Goal: Information Seeking & Learning: Learn about a topic

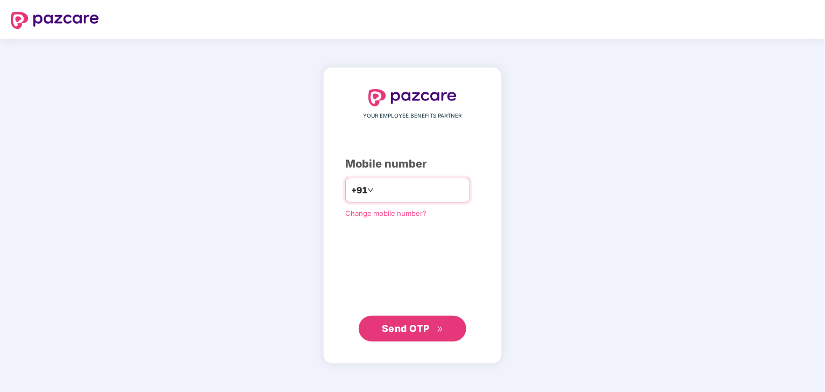
type input "**********"
click at [432, 333] on span "Send OTP" at bounding box center [413, 329] width 62 height 15
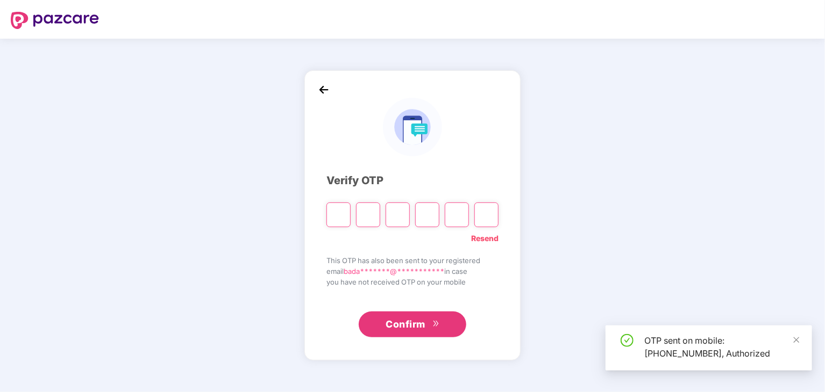
type input "*"
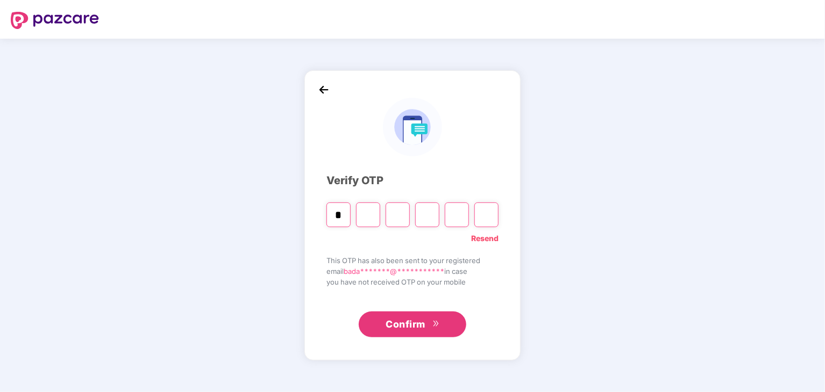
type input "*"
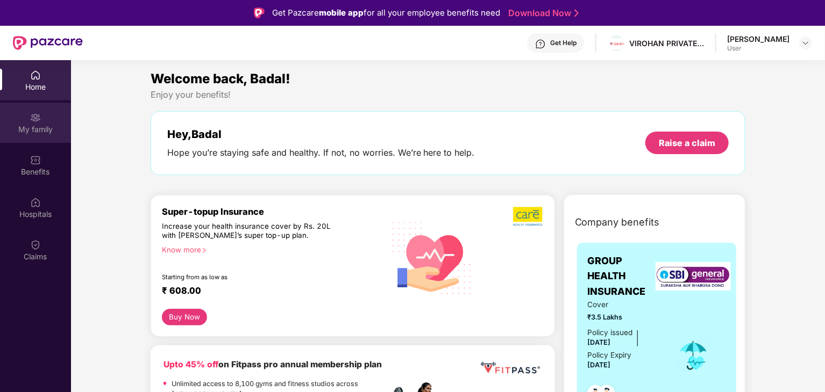
click at [44, 130] on div "My family" at bounding box center [35, 129] width 71 height 11
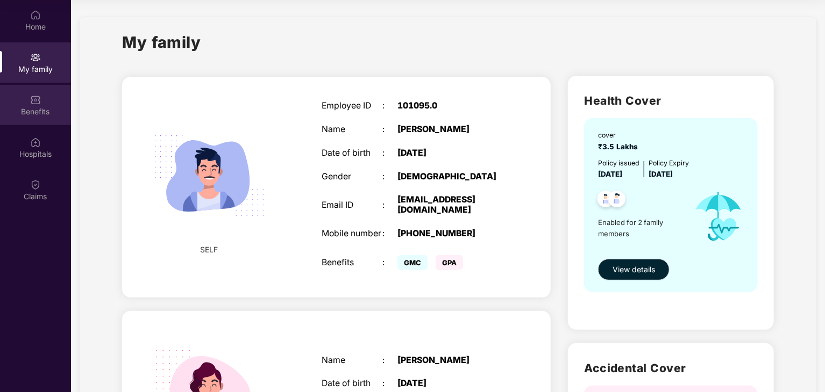
click at [49, 107] on div "Benefits" at bounding box center [35, 111] width 71 height 11
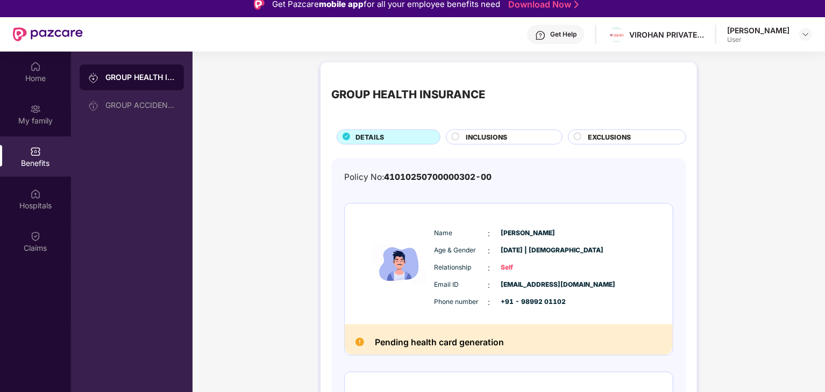
scroll to position [6, 0]
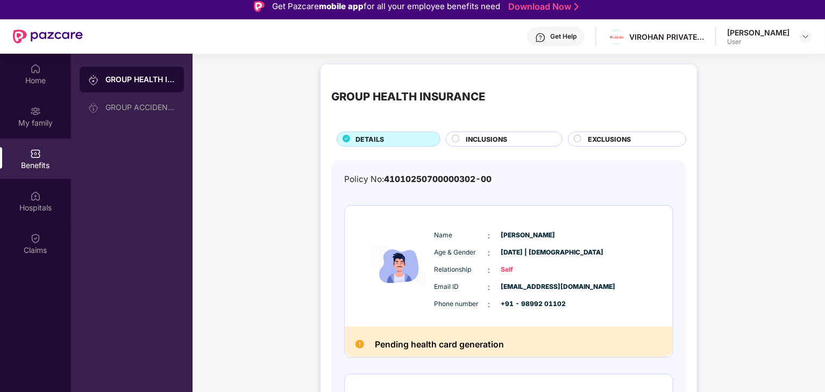
click at [499, 142] on span "INCLUSIONS" at bounding box center [486, 139] width 41 height 10
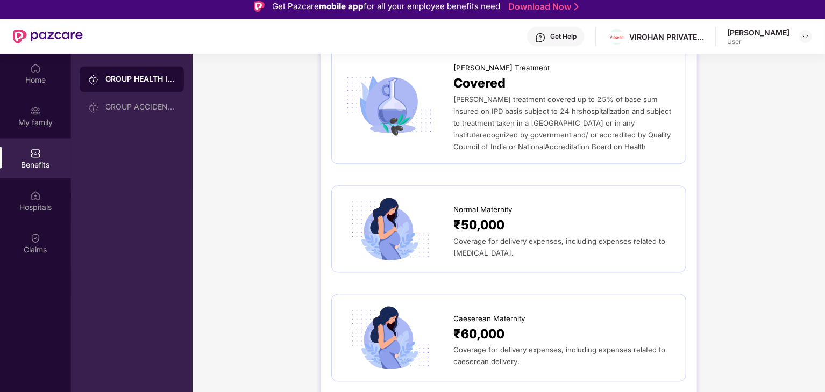
scroll to position [1075, 0]
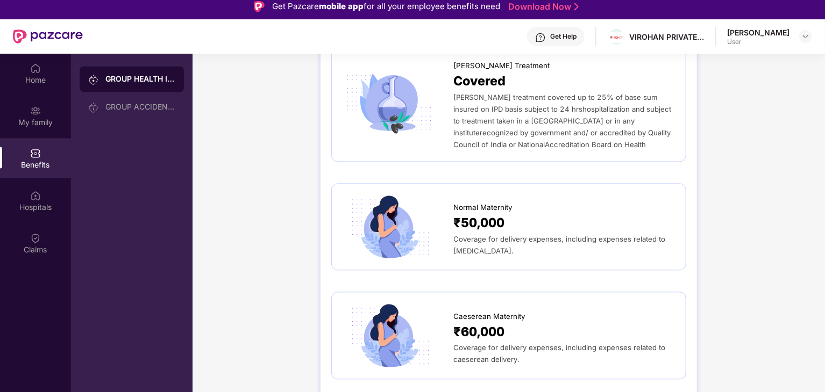
click at [496, 218] on span "₹50,000" at bounding box center [478, 224] width 51 height 20
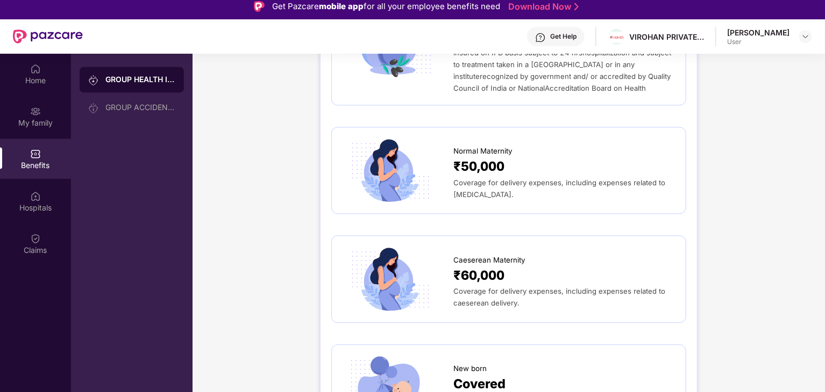
scroll to position [1129, 0]
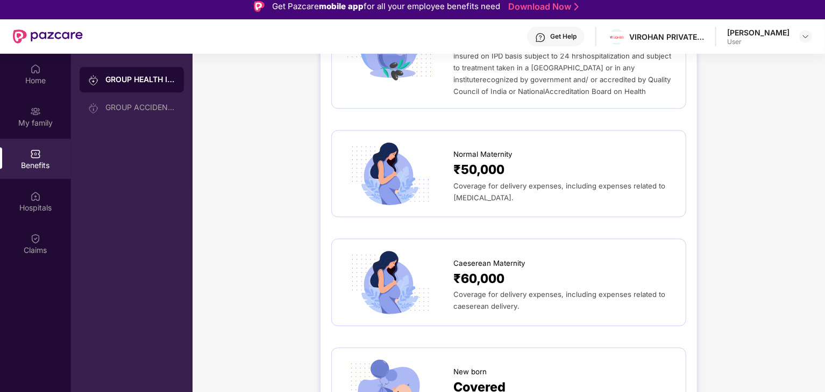
click at [477, 160] on span "₹50,000" at bounding box center [478, 170] width 51 height 20
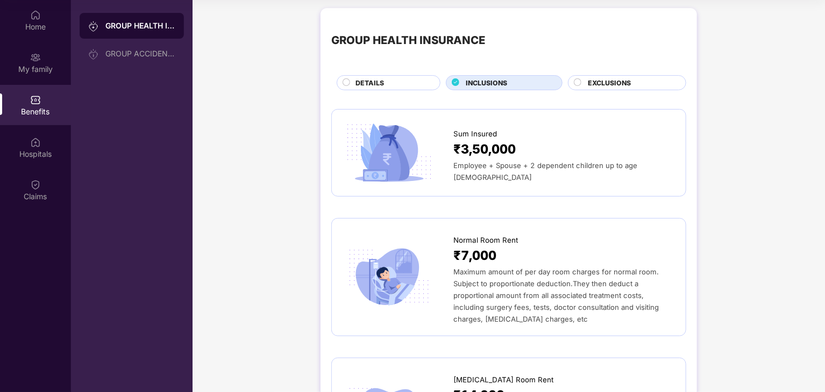
scroll to position [0, 0]
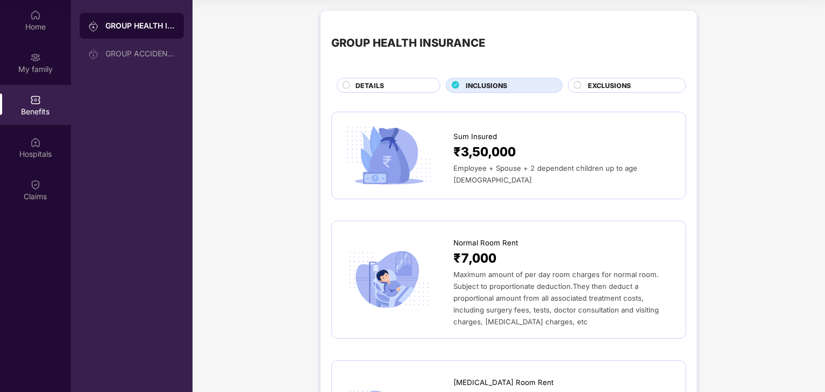
click at [645, 89] on div "EXCLUSIONS" at bounding box center [631, 87] width 98 height 12
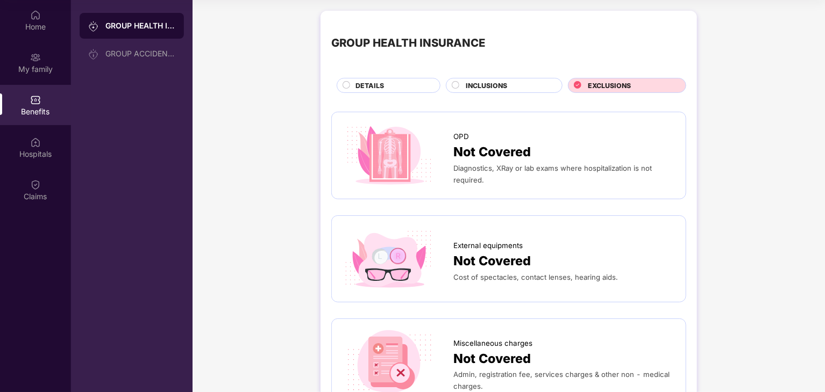
click at [359, 81] on span "DETAILS" at bounding box center [369, 86] width 28 height 10
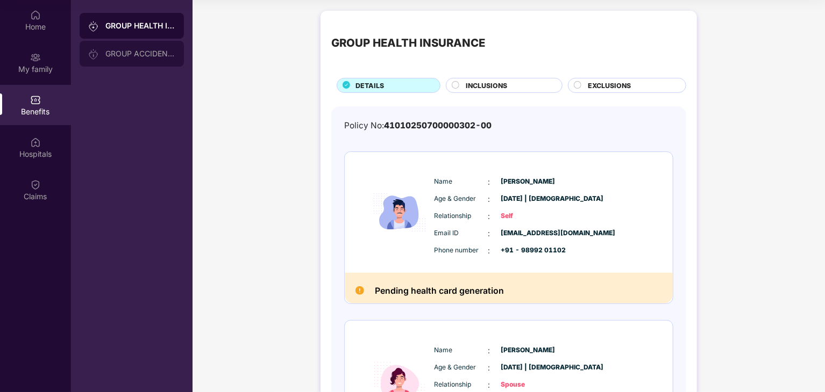
click at [148, 54] on div "GROUP ACCIDENTAL INSURANCE" at bounding box center [140, 53] width 70 height 9
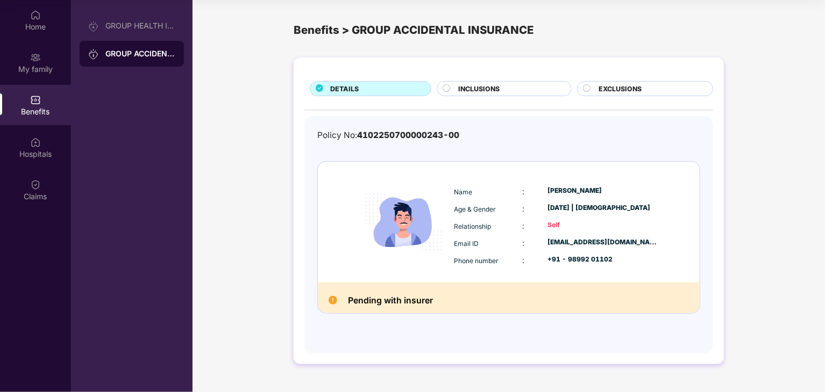
click at [634, 84] on span "EXCLUSIONS" at bounding box center [619, 89] width 43 height 10
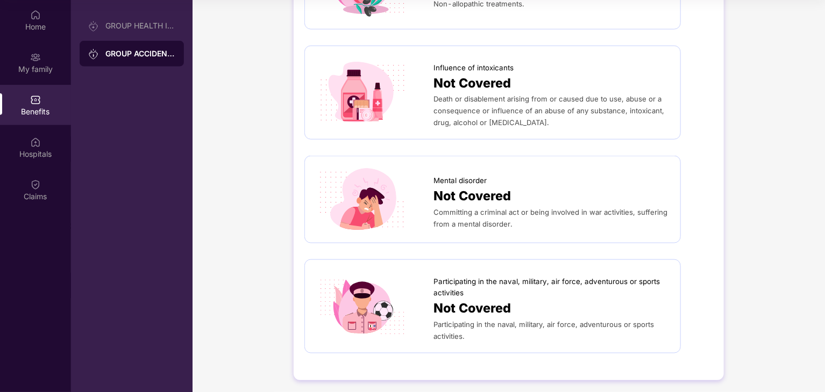
scroll to position [598, 0]
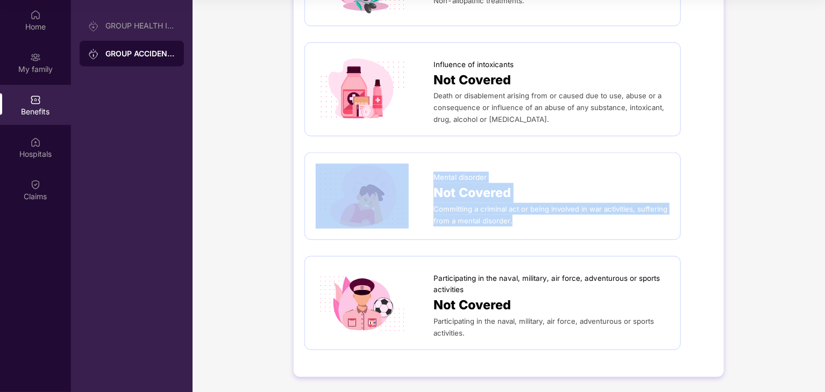
drag, startPoint x: 424, startPoint y: 179, endPoint x: 542, endPoint y: 221, distance: 125.5
click at [542, 221] on div "Mental disorder Not Covered Committing a criminal act or being involved in war …" at bounding box center [493, 196] width 354 height 65
click at [561, 167] on div "Mental disorder" at bounding box center [551, 175] width 236 height 17
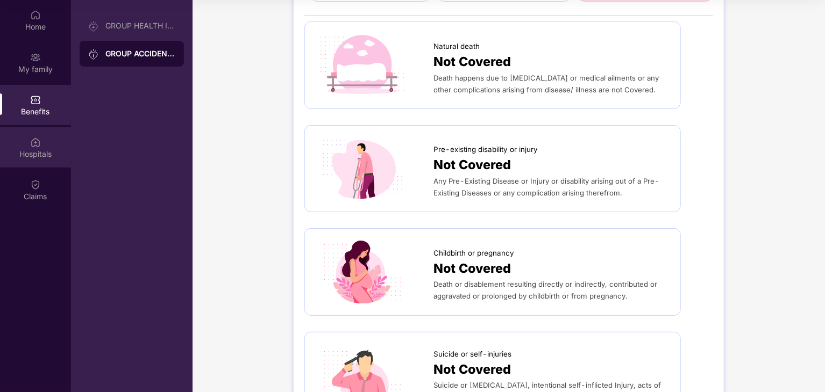
scroll to position [61, 0]
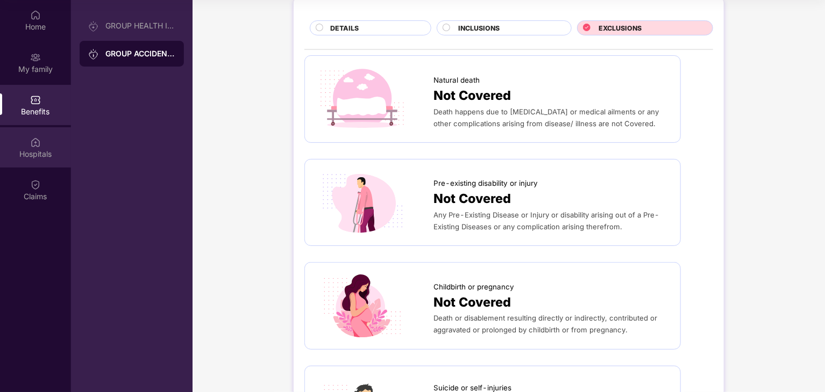
click at [26, 141] on div "Hospitals" at bounding box center [35, 147] width 71 height 40
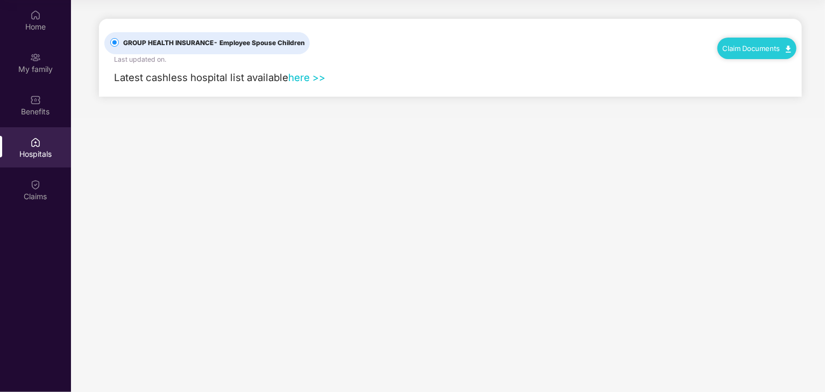
click at [311, 76] on link "here >>" at bounding box center [306, 78] width 37 height 12
